Goal: Task Accomplishment & Management: Manage account settings

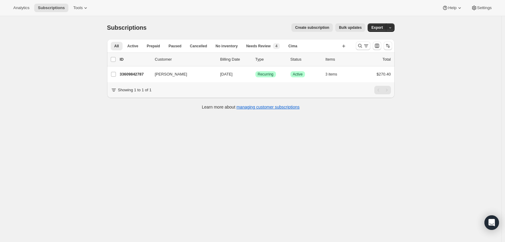
click at [363, 47] on icon "Search and filter results" at bounding box center [360, 46] width 6 height 6
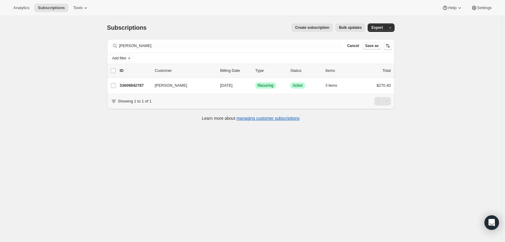
click at [190, 50] on div "Filter subscribers [PERSON_NAME] Clear Cancel Save as" at bounding box center [251, 45] width 288 height 13
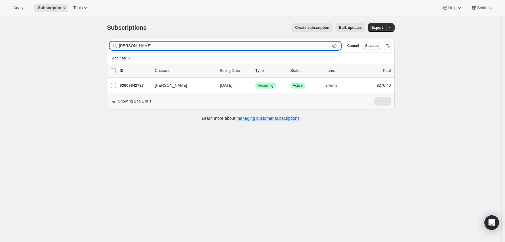
click at [190, 46] on input "[PERSON_NAME]" at bounding box center [224, 45] width 211 height 8
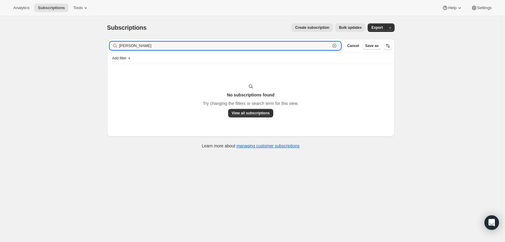
type input "[PERSON_NAME]"
click at [336, 46] on icon "button" at bounding box center [335, 46] width 2 height 2
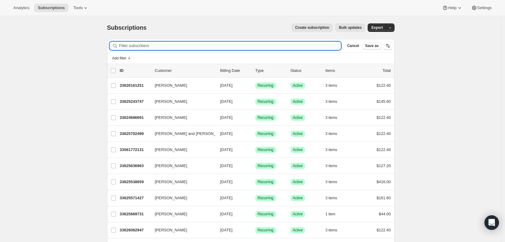
click at [154, 43] on input "Filter subscribers" at bounding box center [230, 45] width 222 height 8
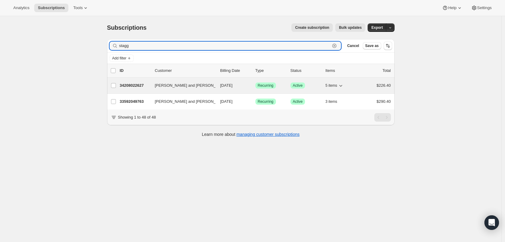
type input "stagg"
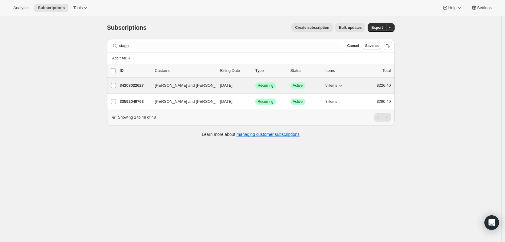
click at [139, 85] on p "34208022627" at bounding box center [135, 85] width 30 height 6
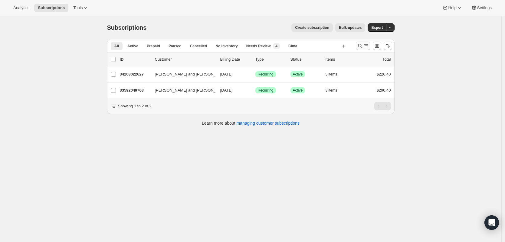
click at [363, 46] on icon "Search and filter results" at bounding box center [360, 46] width 6 height 6
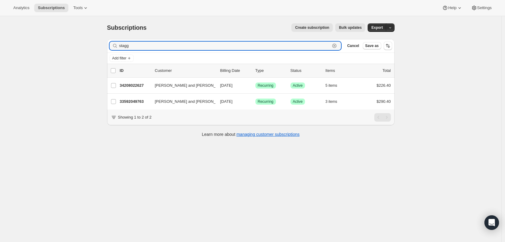
click at [338, 44] on icon "button" at bounding box center [334, 46] width 6 height 6
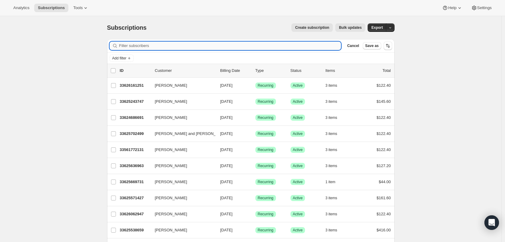
click at [169, 46] on input "Filter subscribers" at bounding box center [230, 45] width 222 height 8
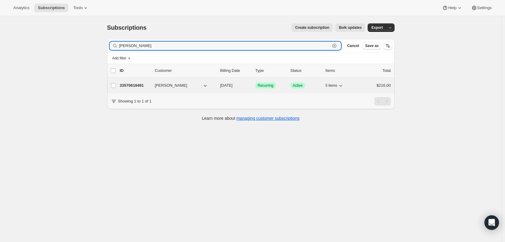
type input "[PERSON_NAME]"
click at [134, 84] on p "33570619491" at bounding box center [135, 85] width 30 height 6
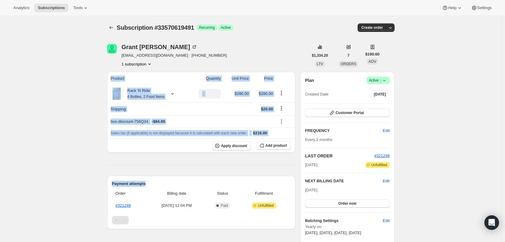
drag, startPoint x: 298, startPoint y: 164, endPoint x: 165, endPoint y: 166, distance: 132.9
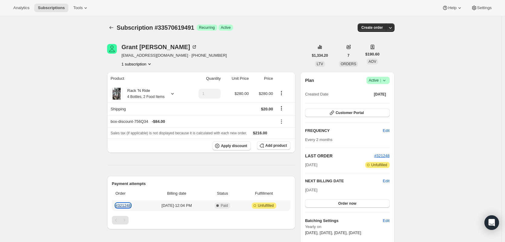
click at [121, 204] on link "#321248" at bounding box center [123, 205] width 15 height 5
drag, startPoint x: 135, startPoint y: 205, endPoint x: 117, endPoint y: 205, distance: 18.5
click at [117, 205] on th "#321248" at bounding box center [130, 205] width 36 height 11
copy link "#321248"
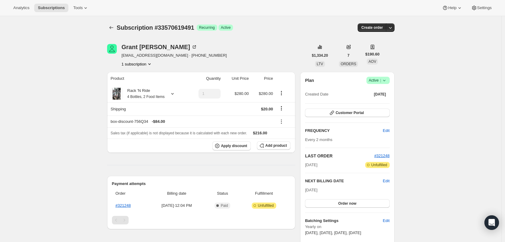
click at [387, 81] on icon at bounding box center [384, 80] width 6 height 6
click at [385, 103] on span "Cancel subscription" at bounding box center [380, 102] width 34 height 5
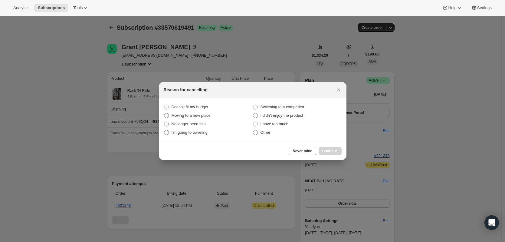
click at [196, 124] on span "No longer need this" at bounding box center [189, 123] width 34 height 5
click at [164, 122] on this "No longer need this" at bounding box center [164, 121] width 0 height 0
radio this "true"
click at [335, 153] on span "Continue" at bounding box center [330, 150] width 16 height 5
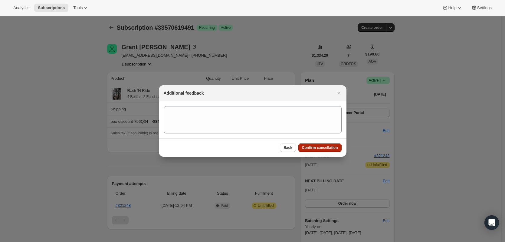
click at [325, 147] on span "Confirm cancellation" at bounding box center [320, 147] width 36 height 5
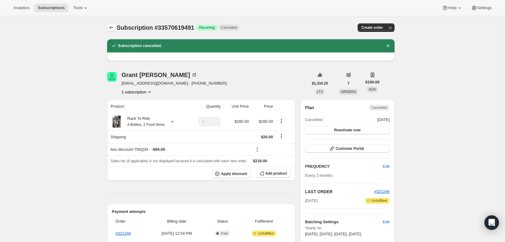
click at [114, 28] on icon "Subscriptions" at bounding box center [111, 28] width 6 height 6
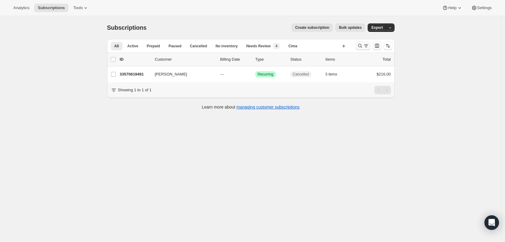
click at [363, 46] on icon "Search and filter results" at bounding box center [360, 46] width 6 height 6
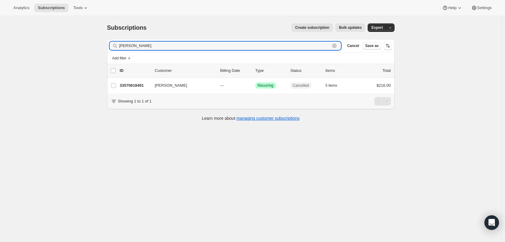
click at [338, 44] on icon "button" at bounding box center [334, 46] width 6 height 6
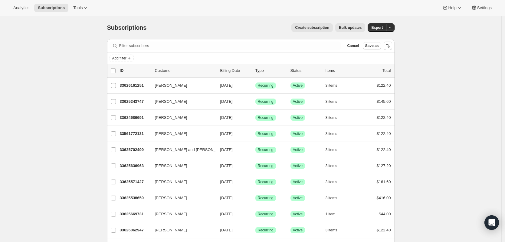
click at [157, 29] on div "Create subscription Bulk updates" at bounding box center [260, 27] width 212 height 8
